Goal: Task Accomplishment & Management: Manage account settings

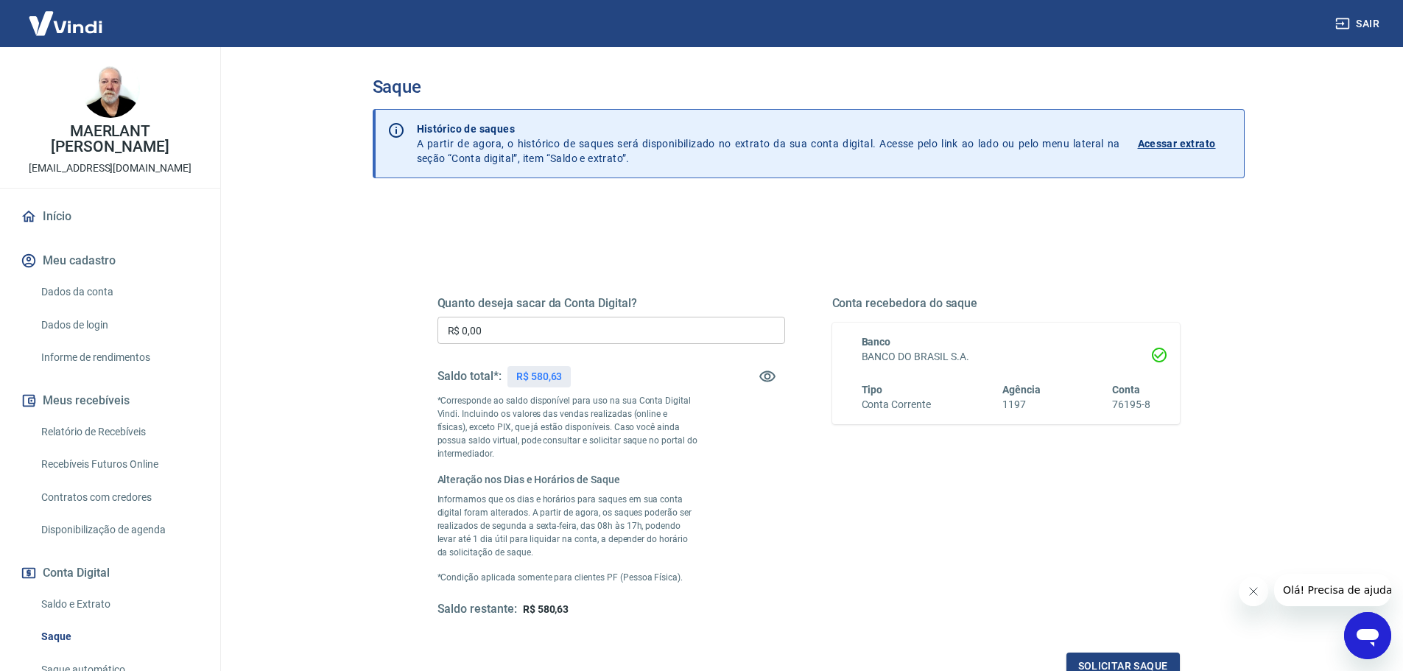
click at [638, 345] on div "Quanto deseja sacar da Conta Digital? R$ 0,00 ​ Saldo total*: R$ 580,63 *Corres…" at bounding box center [610, 456] width 347 height 321
click at [641, 336] on input "R$ 0,00" at bounding box center [610, 330] width 347 height 27
type input "R$ 580,63"
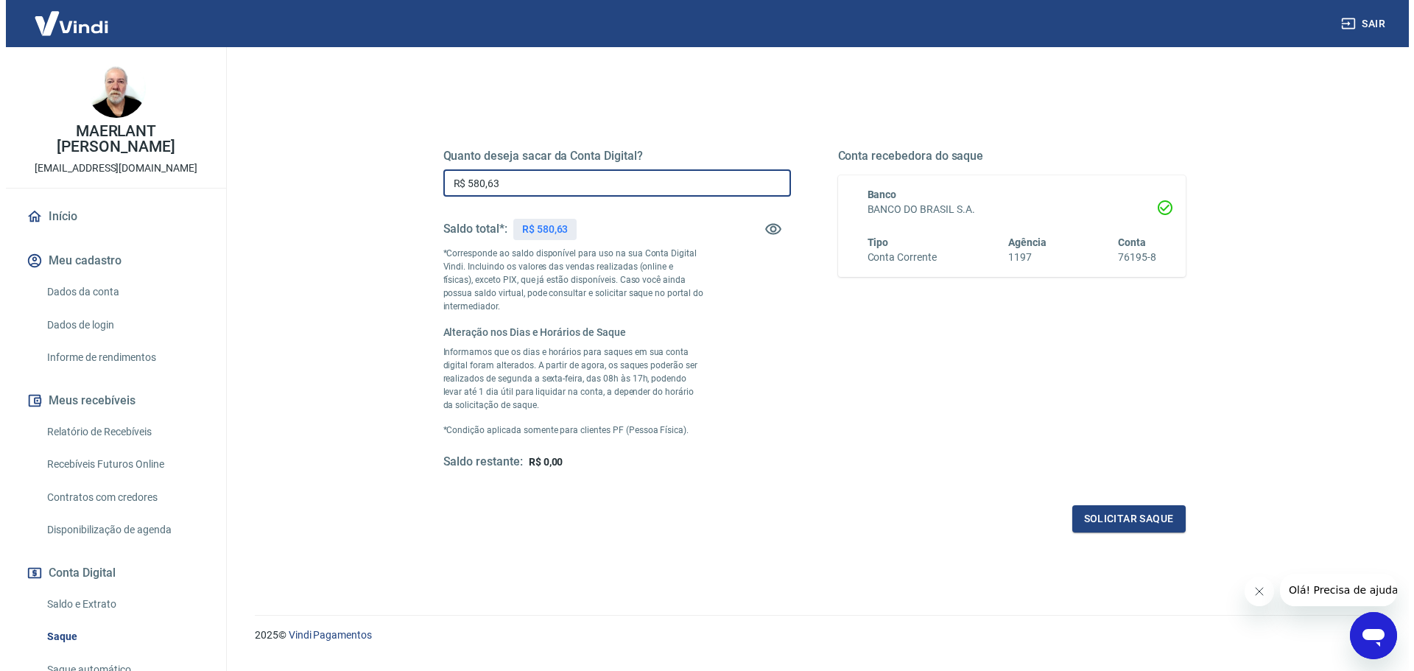
scroll to position [181, 0]
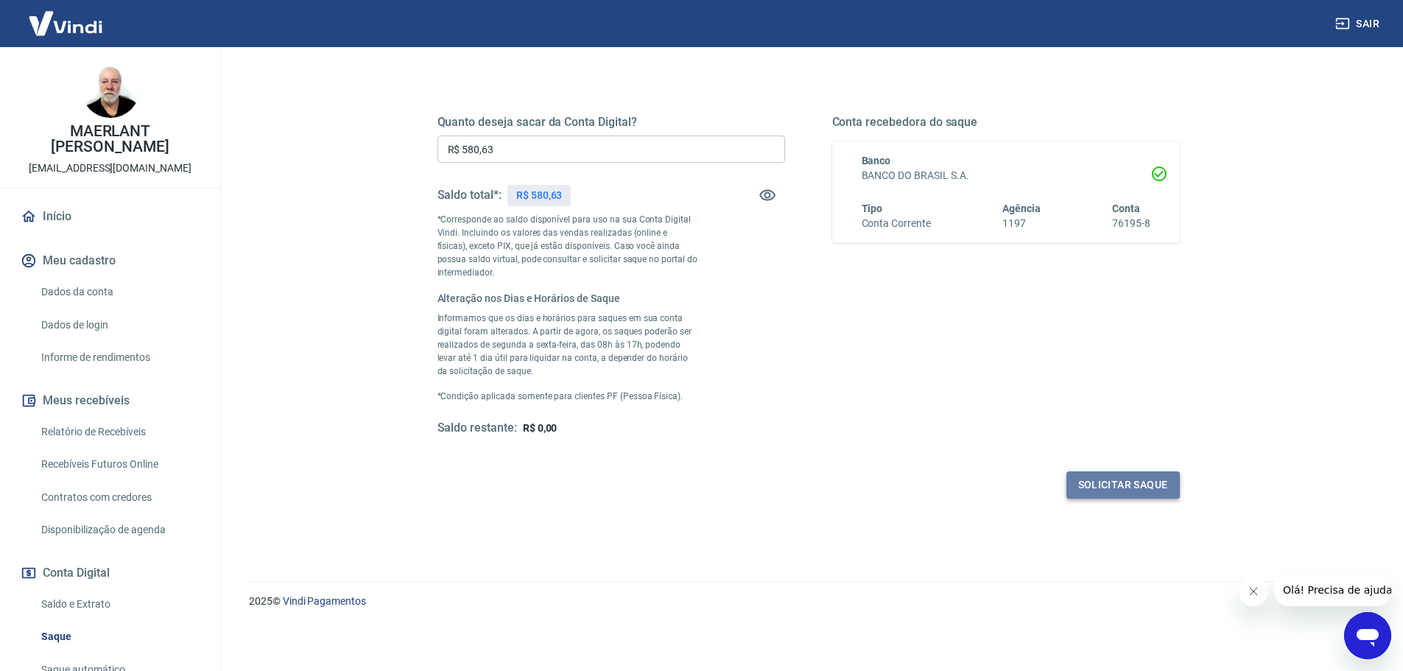
click at [1135, 481] on button "Solicitar saque" at bounding box center [1122, 484] width 113 height 27
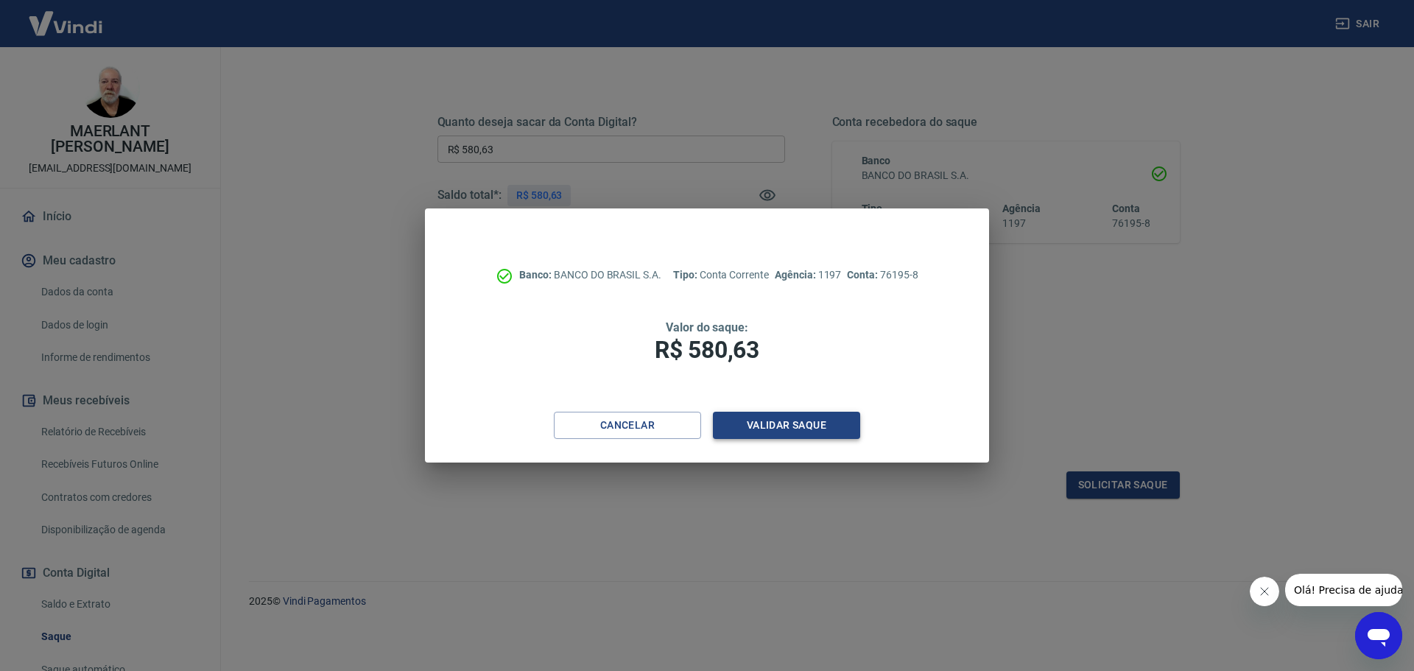
click at [775, 413] on button "Validar saque" at bounding box center [786, 425] width 147 height 27
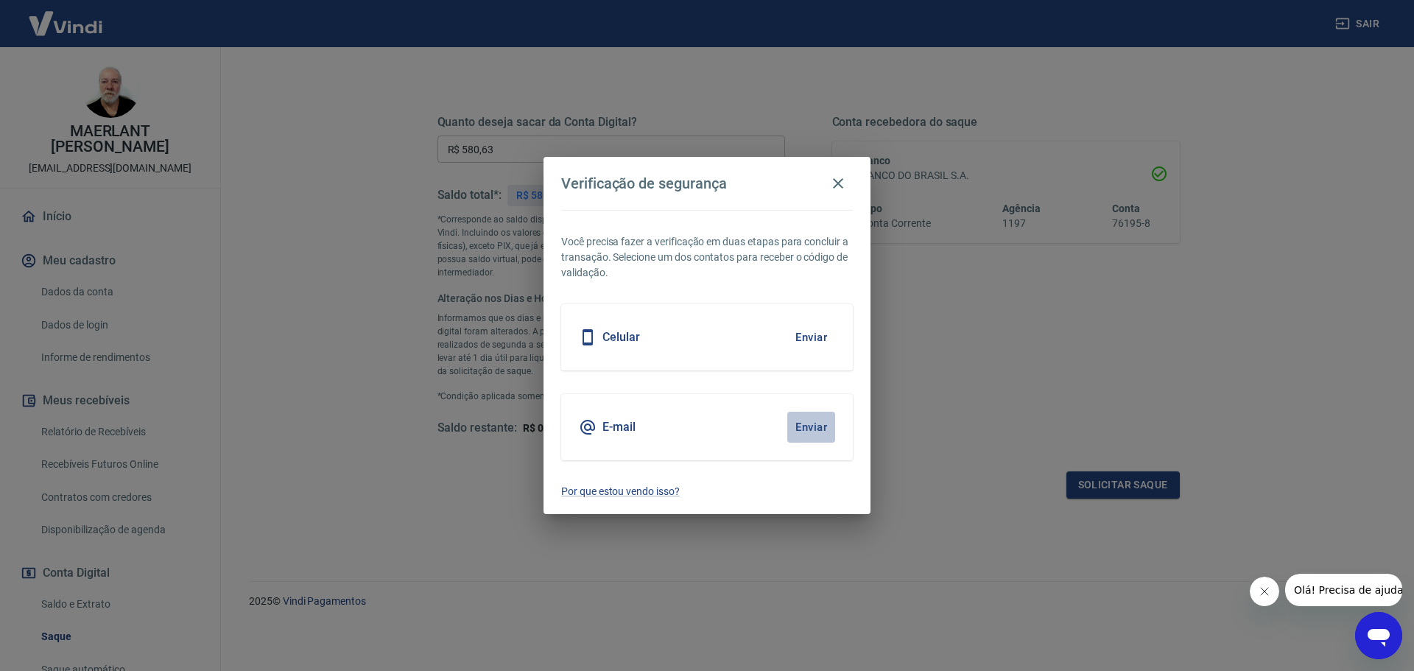
click at [814, 426] on button "Enviar" at bounding box center [811, 427] width 48 height 31
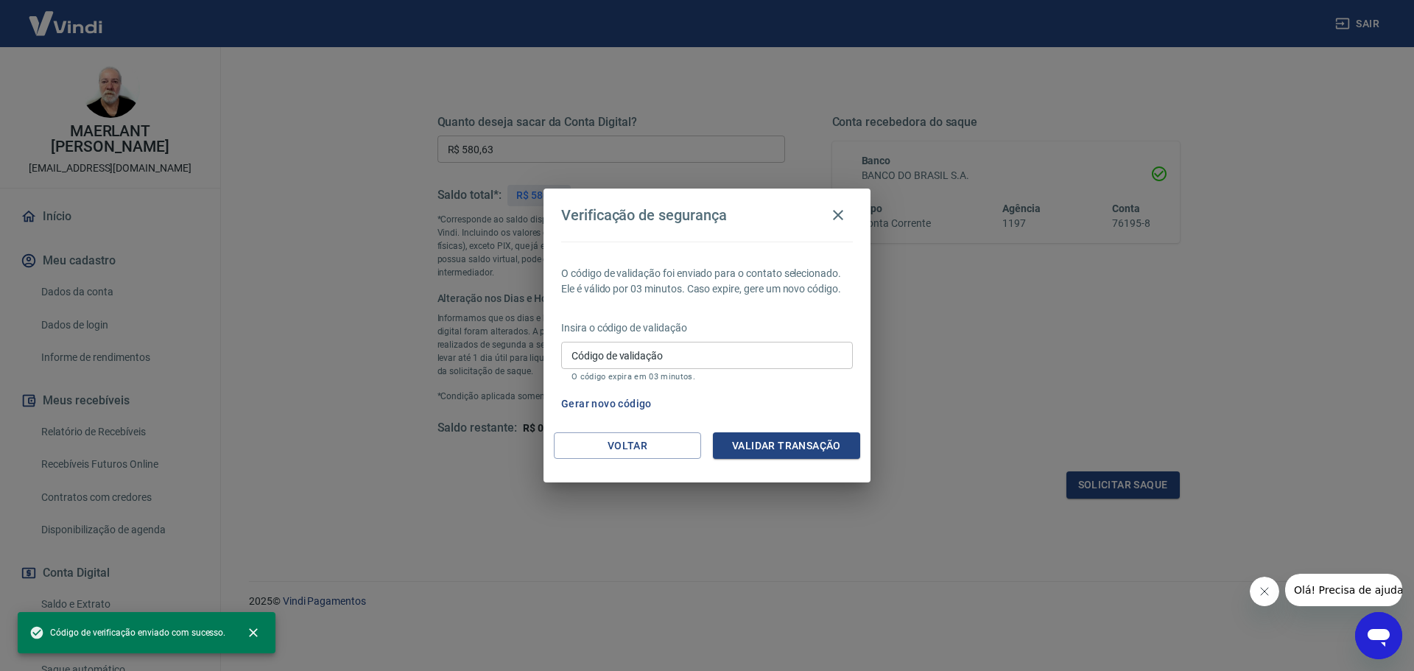
click at [694, 360] on input "Código de validação" at bounding box center [707, 355] width 292 height 27
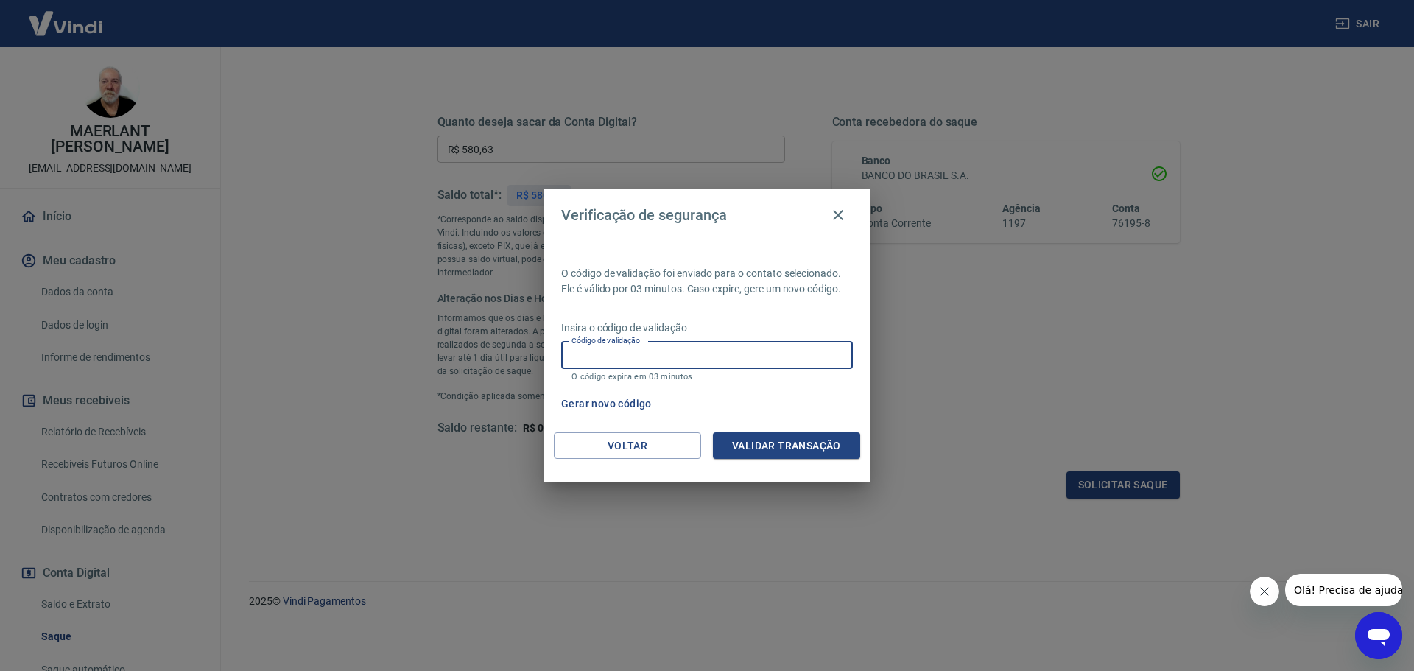
click at [694, 360] on input "Código de validação" at bounding box center [707, 355] width 292 height 27
paste input "712569"
type input "712569"
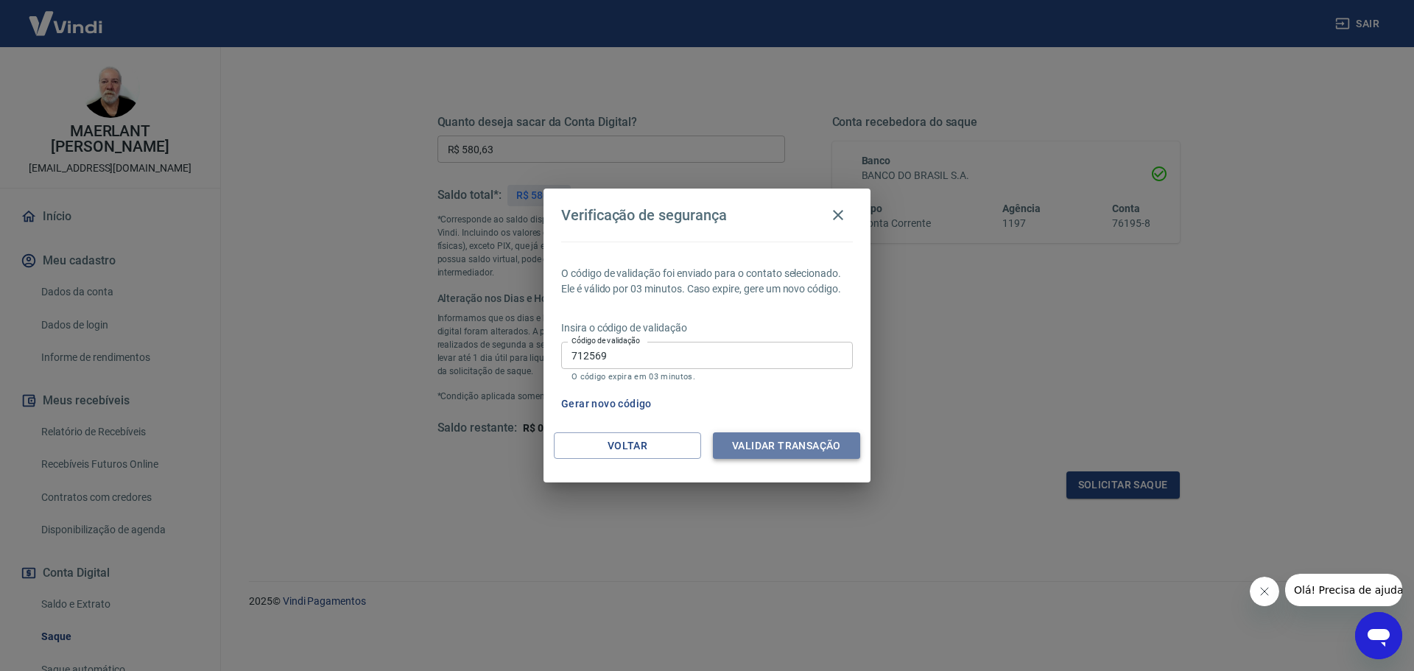
click at [812, 437] on button "Validar transação" at bounding box center [786, 445] width 147 height 27
